Goal: Transaction & Acquisition: Purchase product/service

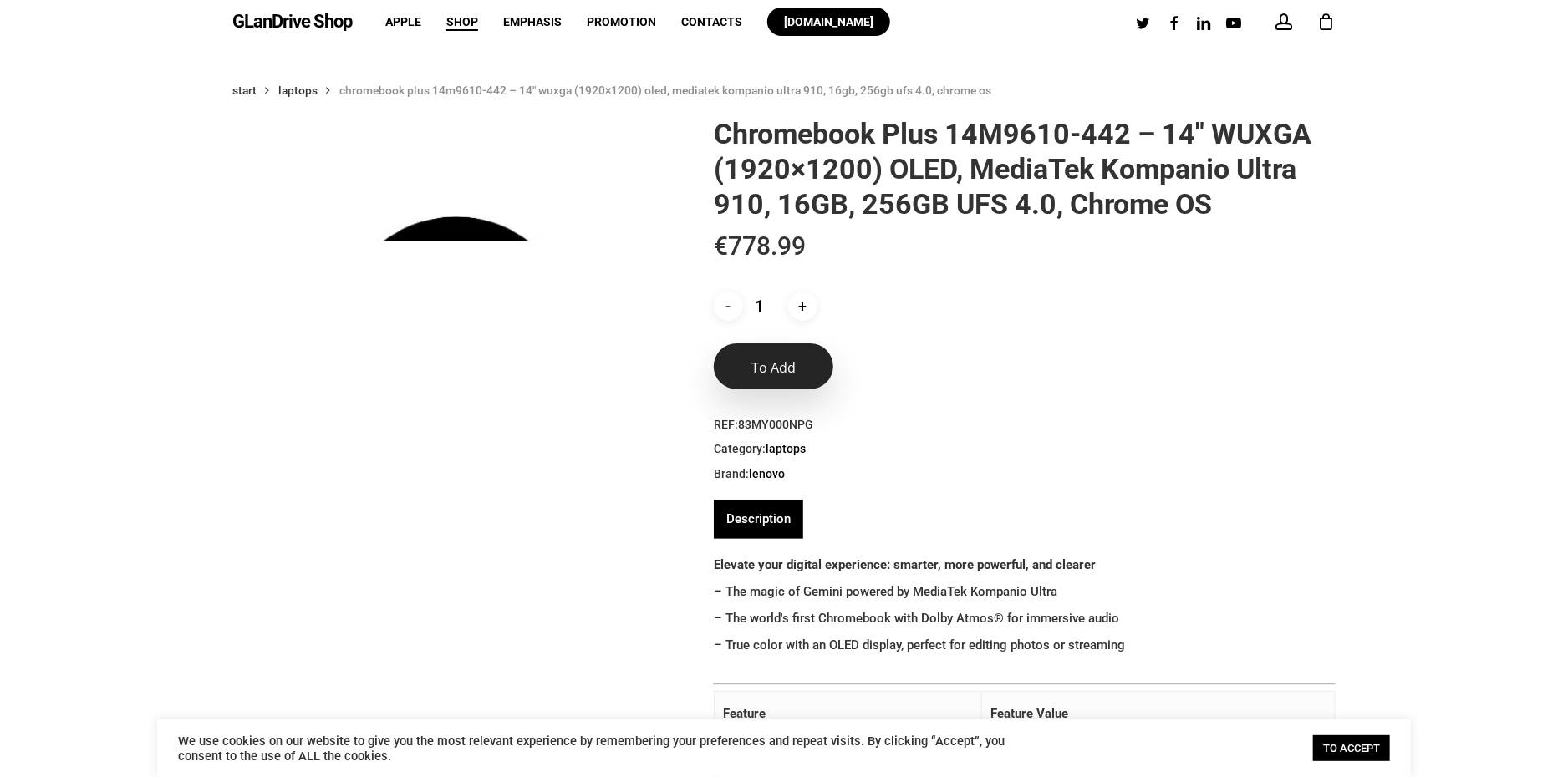
click at [809, 385] on button "To add" at bounding box center [773, 366] width 119 height 46
click at [801, 376] on button "To add" at bounding box center [773, 366] width 119 height 46
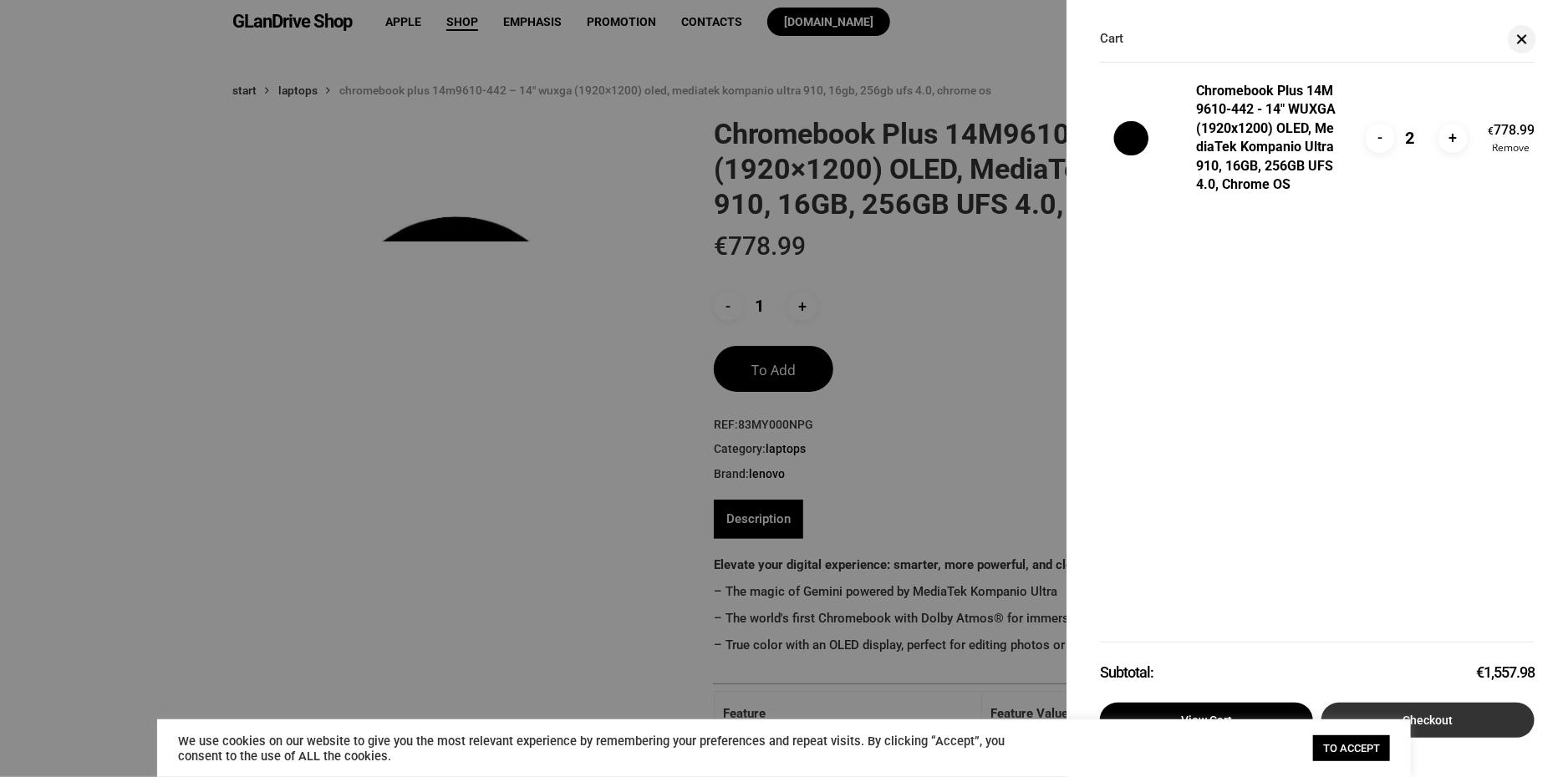
click at [1452, 720] on font "Checkout" at bounding box center [1429, 720] width 50 height 13
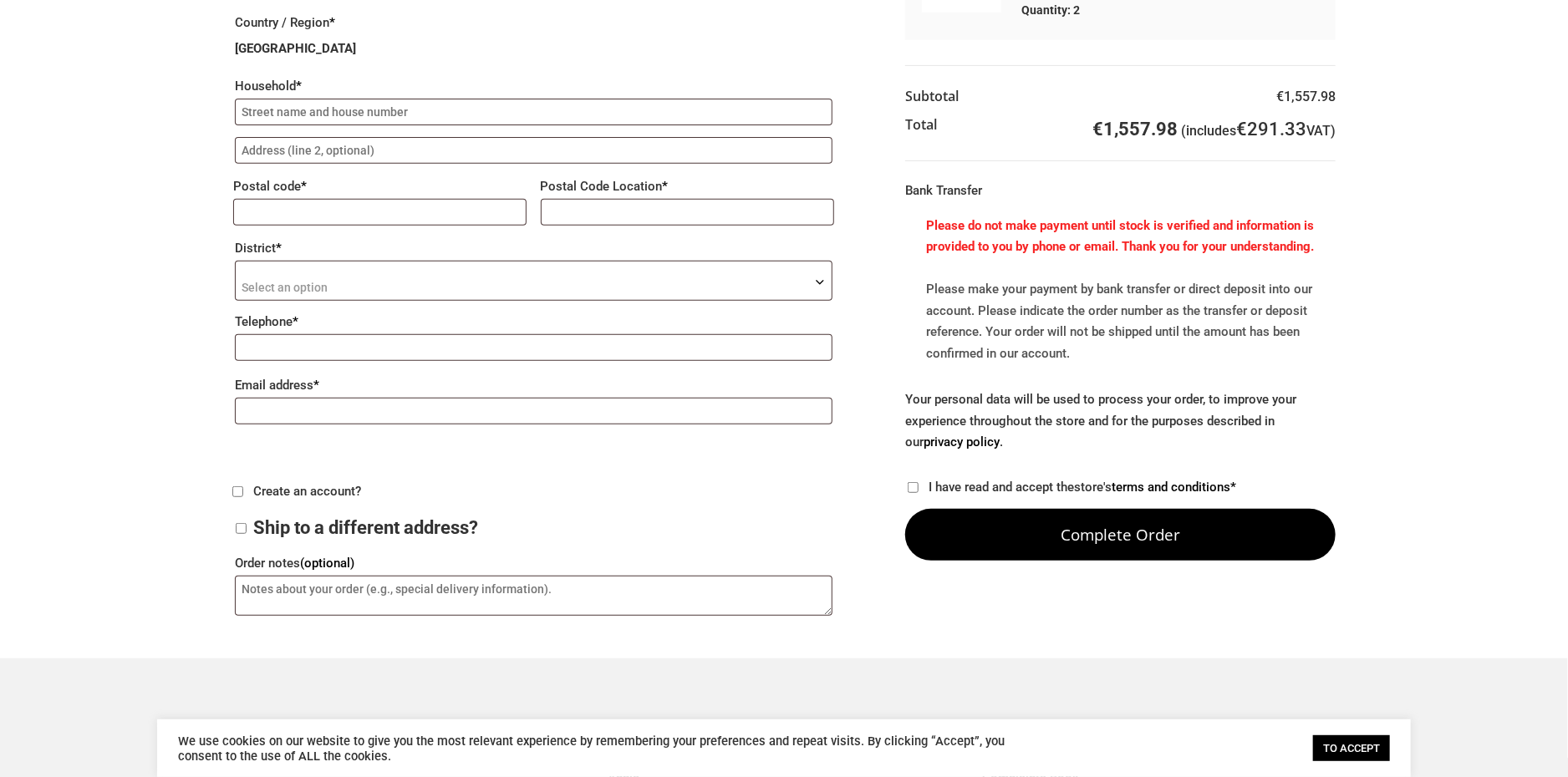
scroll to position [335, 0]
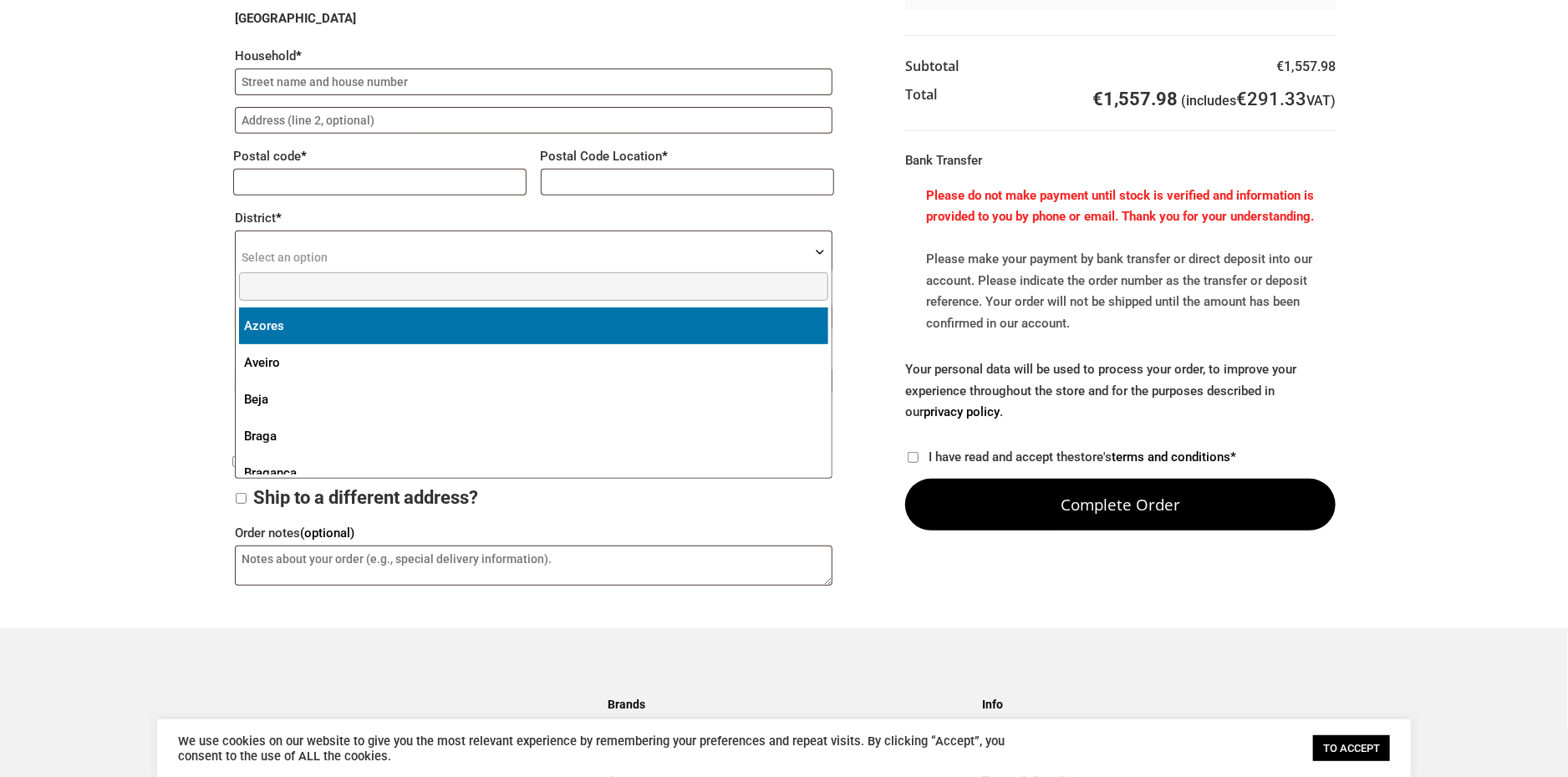
click at [820, 252] on b "District" at bounding box center [820, 253] width 13 height 13
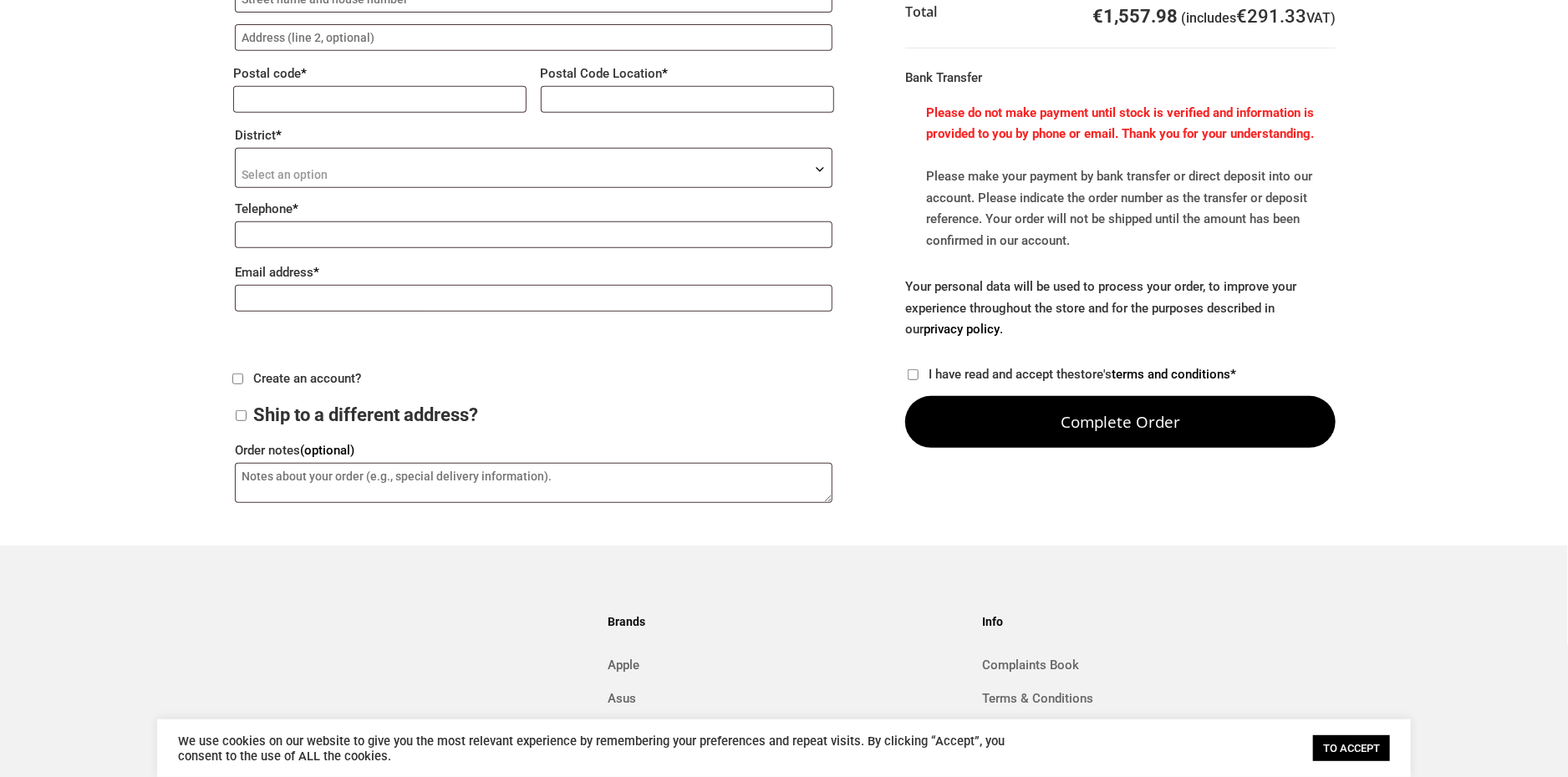
scroll to position [0, 0]
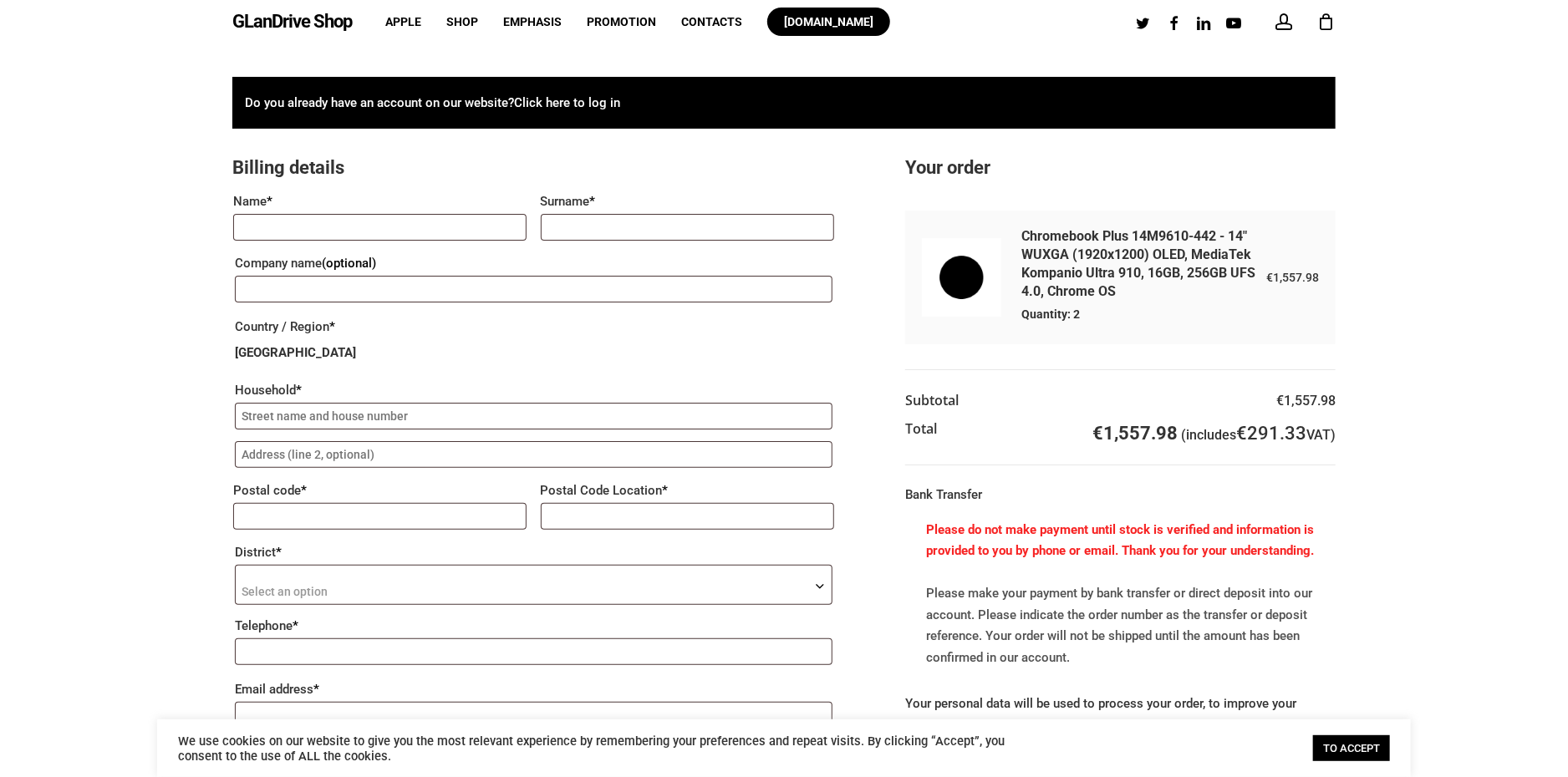
click at [271, 353] on font "Portugal" at bounding box center [295, 353] width 121 height 15
